Goal: Check status: Check status

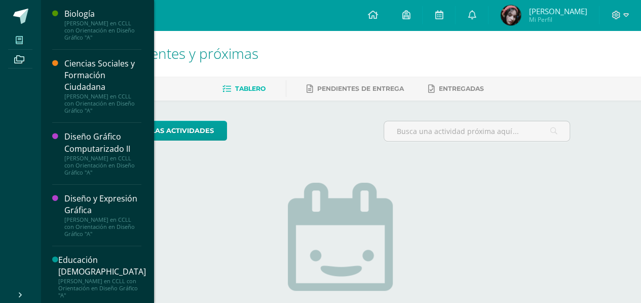
click at [17, 33] on span at bounding box center [19, 40] width 23 height 14
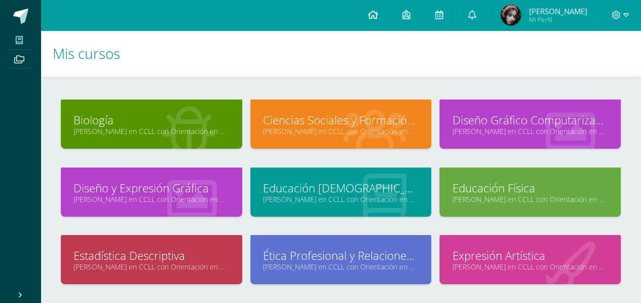
click at [369, 18] on link at bounding box center [372, 15] width 34 height 30
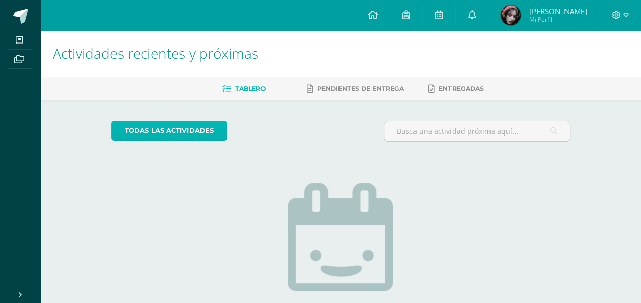
click at [198, 132] on link "todas las Actividades" at bounding box center [169, 131] width 116 height 20
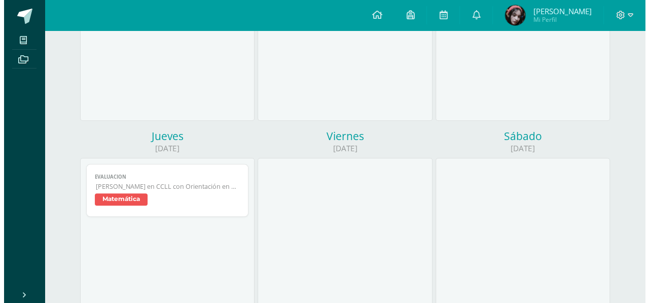
scroll to position [253, 0]
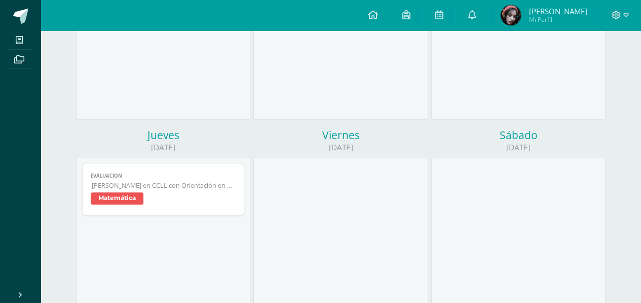
click at [180, 203] on span "Matemática" at bounding box center [163, 199] width 145 height 15
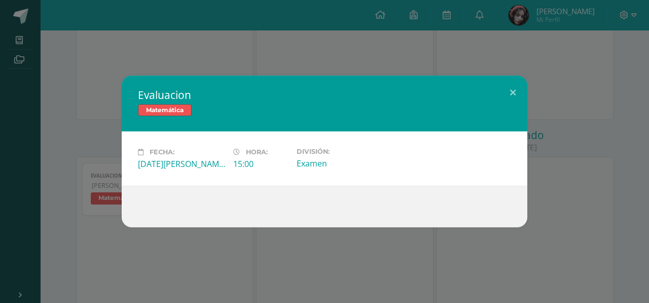
click at [105, 145] on div "Evaluacion Matemática Fecha: Jueves 07 de Agosto Hora: 15:00 División: Examen" at bounding box center [324, 152] width 641 height 152
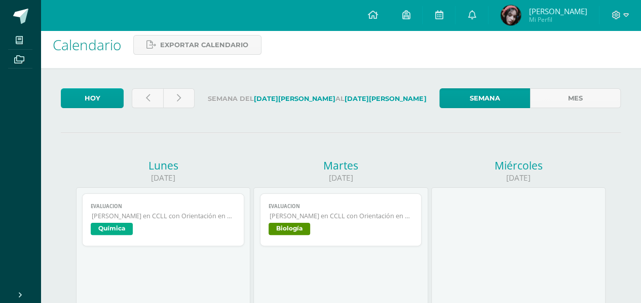
scroll to position [0, 0]
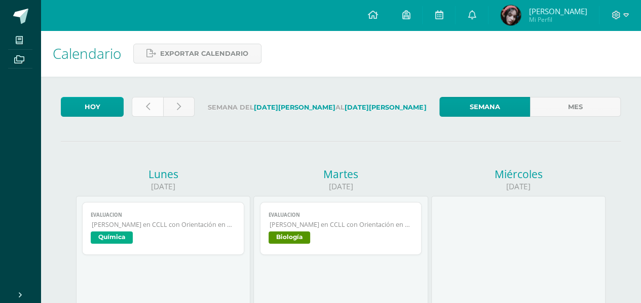
click at [146, 111] on link at bounding box center [147, 107] width 31 height 20
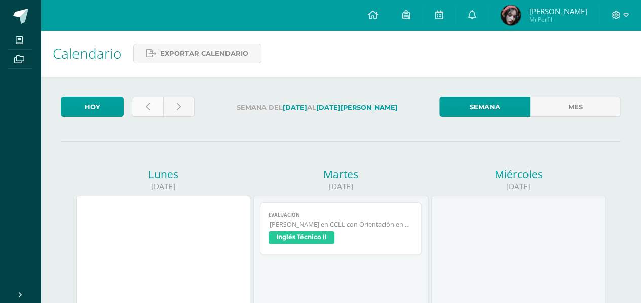
click at [150, 109] on link at bounding box center [147, 107] width 31 height 20
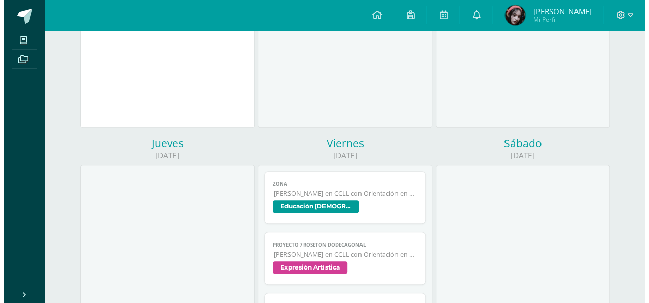
scroll to position [152, 0]
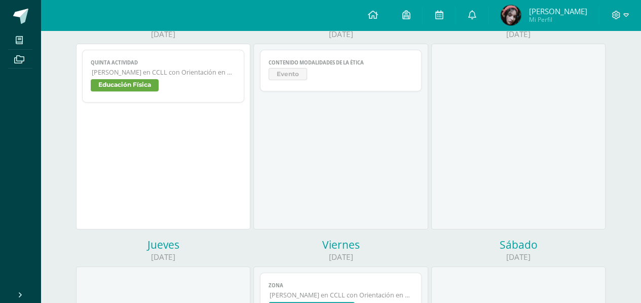
click at [296, 69] on span "Evento" at bounding box center [288, 74] width 39 height 12
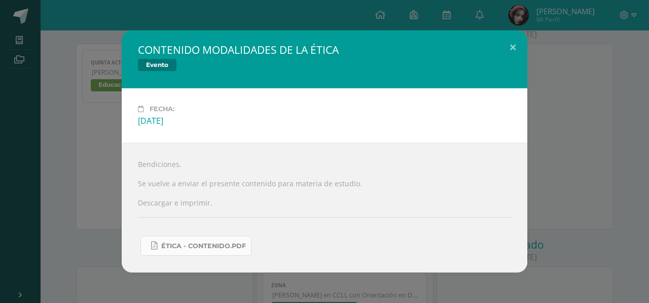
click at [174, 244] on span "ÉTICA - CONTENIDO.pdf" at bounding box center [203, 246] width 85 height 8
click at [95, 192] on div "CONTENIDO MODALIDADES DE LA ÉTICA Evento Fecha: Martes 22 de Julio Bendiciones.…" at bounding box center [324, 151] width 641 height 242
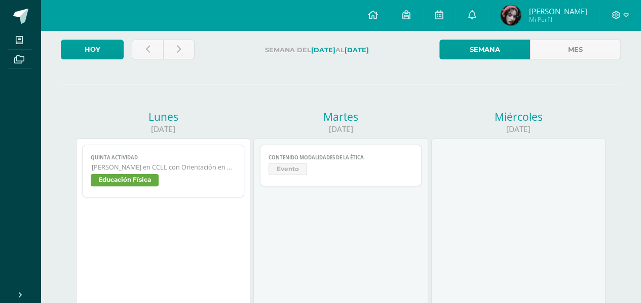
scroll to position [51, 0]
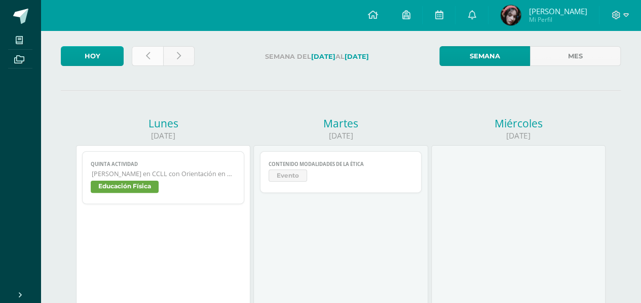
click at [144, 65] on link at bounding box center [147, 56] width 31 height 20
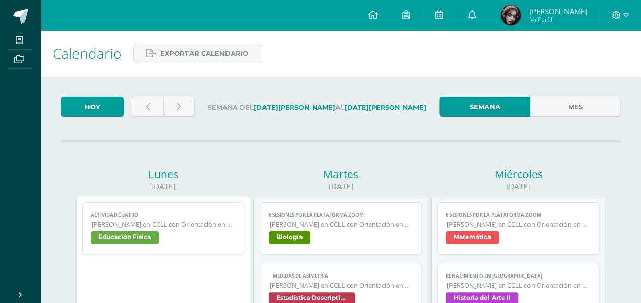
click at [506, 242] on span "Matemática" at bounding box center [518, 238] width 145 height 15
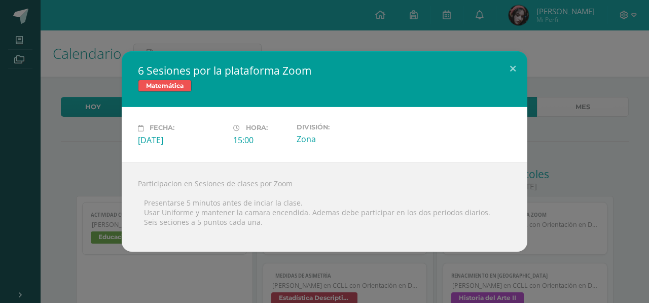
click at [191, 271] on div "6 Sesiones por la plataforma Zoom Matemática Fecha: Miércoles 16 de Julio Hora:…" at bounding box center [324, 151] width 649 height 303
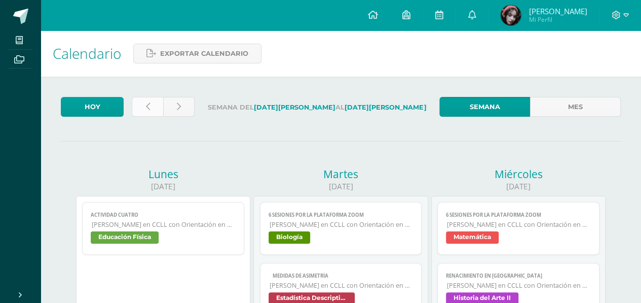
click at [141, 110] on link at bounding box center [147, 107] width 31 height 20
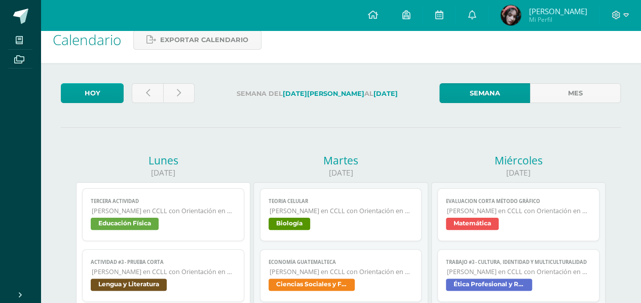
scroll to position [51, 0]
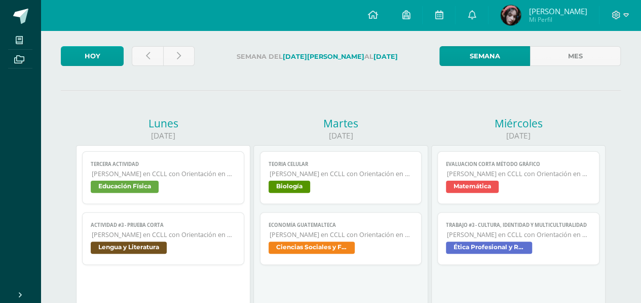
click at [538, 182] on span "Matemática" at bounding box center [518, 187] width 145 height 15
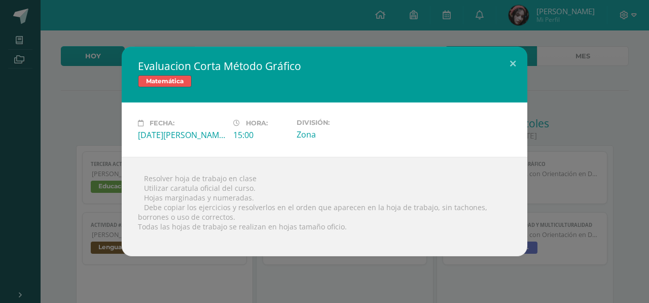
click at [562, 147] on div "Evaluacion Corta Método Gráfico Matemática Fecha: [DATE][PERSON_NAME]: 15:00 Di…" at bounding box center [324, 151] width 641 height 209
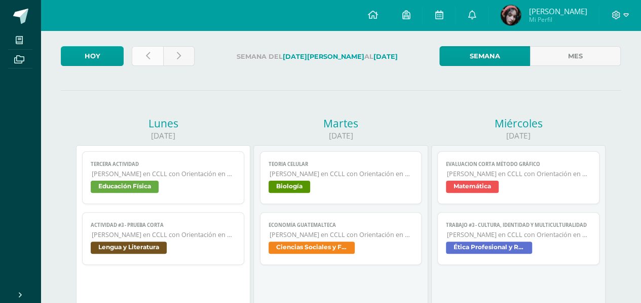
click at [147, 55] on icon at bounding box center [148, 56] width 4 height 9
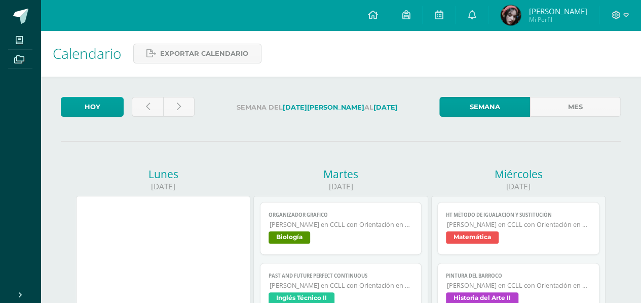
click at [504, 228] on span "[PERSON_NAME] en CCLL con Orientación en Diseño Gráfico" at bounding box center [519, 224] width 144 height 9
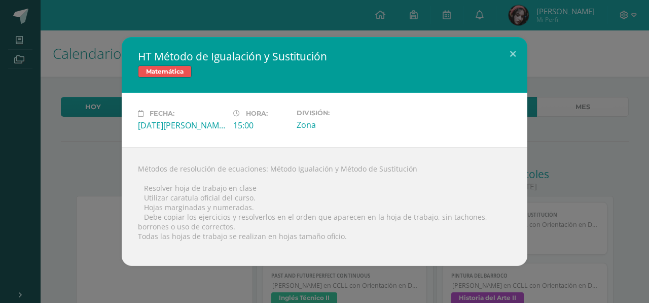
click at [641, 178] on div "HT Método de Igualación y Sustitución Matemática Fecha: [DATE][PERSON_NAME]: 15…" at bounding box center [324, 151] width 649 height 303
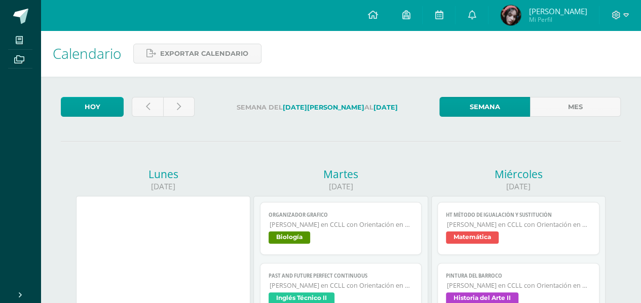
click at [131, 108] on div at bounding box center [163, 109] width 71 height 24
click at [146, 111] on link at bounding box center [147, 107] width 31 height 20
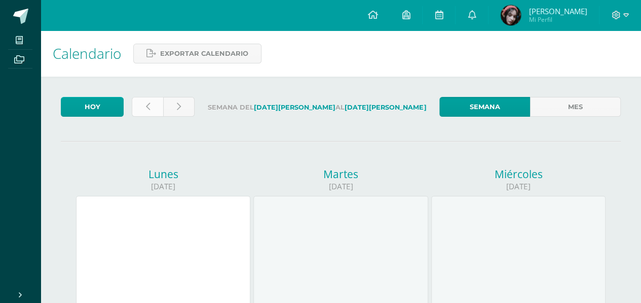
click at [155, 108] on link at bounding box center [147, 107] width 31 height 20
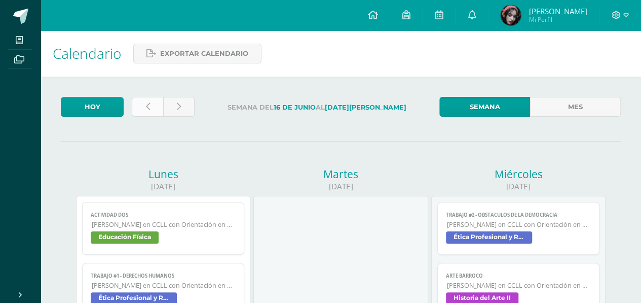
click at [152, 97] on link at bounding box center [147, 107] width 31 height 20
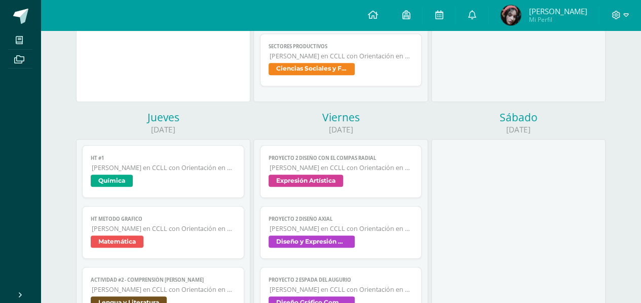
scroll to position [405, 0]
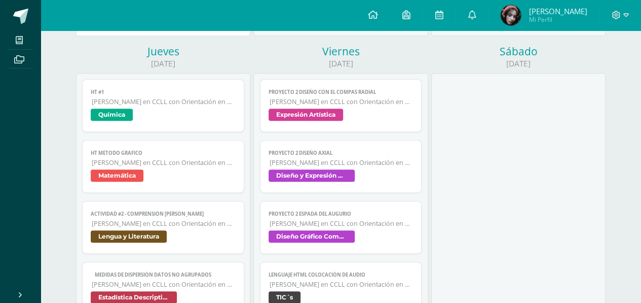
click at [147, 174] on span "Matemática" at bounding box center [163, 176] width 145 height 15
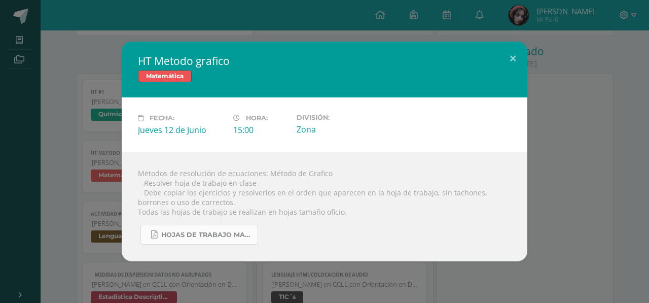
click at [199, 238] on span "hojas de trabajo Matematica 5to 2025.pdf" at bounding box center [206, 235] width 91 height 8
click at [40, 194] on div "HT Metodo grafico Matemática Fecha: Jueves 12 de Junio Hora: 15:00 División: Zo…" at bounding box center [324, 151] width 641 height 219
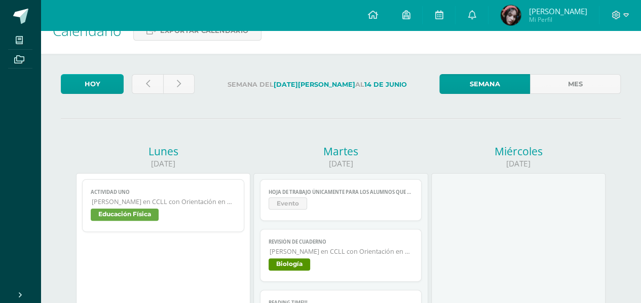
scroll to position [0, 0]
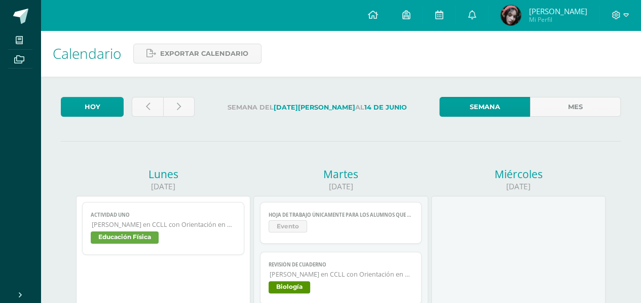
click at [373, 223] on span "Evento" at bounding box center [341, 227] width 145 height 15
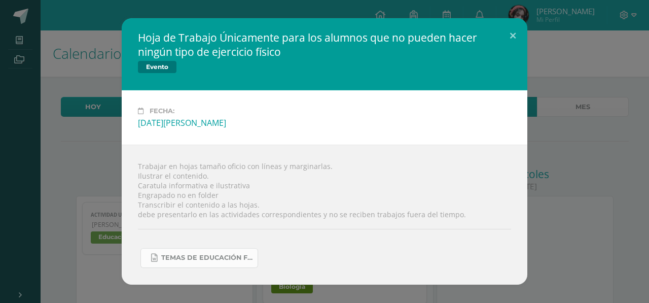
click at [206, 258] on span "Temas de Educación Física para alumnos que no pueden hacer ejercicios tercera U…" at bounding box center [206, 257] width 91 height 8
click at [67, 90] on div "Hoja de Trabajo Únicamente para los alumnos que no pueden hacer ningún tipo de …" at bounding box center [324, 151] width 641 height 266
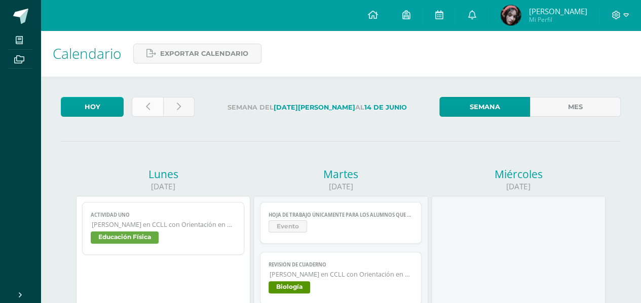
click at [144, 108] on link at bounding box center [147, 107] width 31 height 20
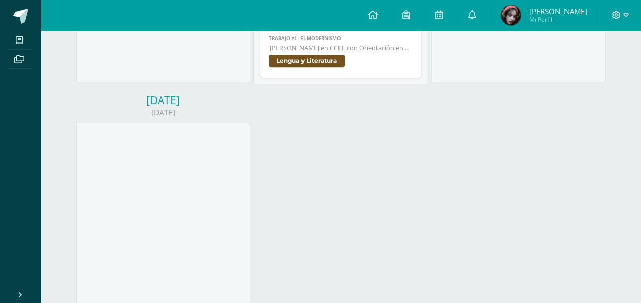
scroll to position [749, 0]
